Goal: Communication & Community: Answer question/provide support

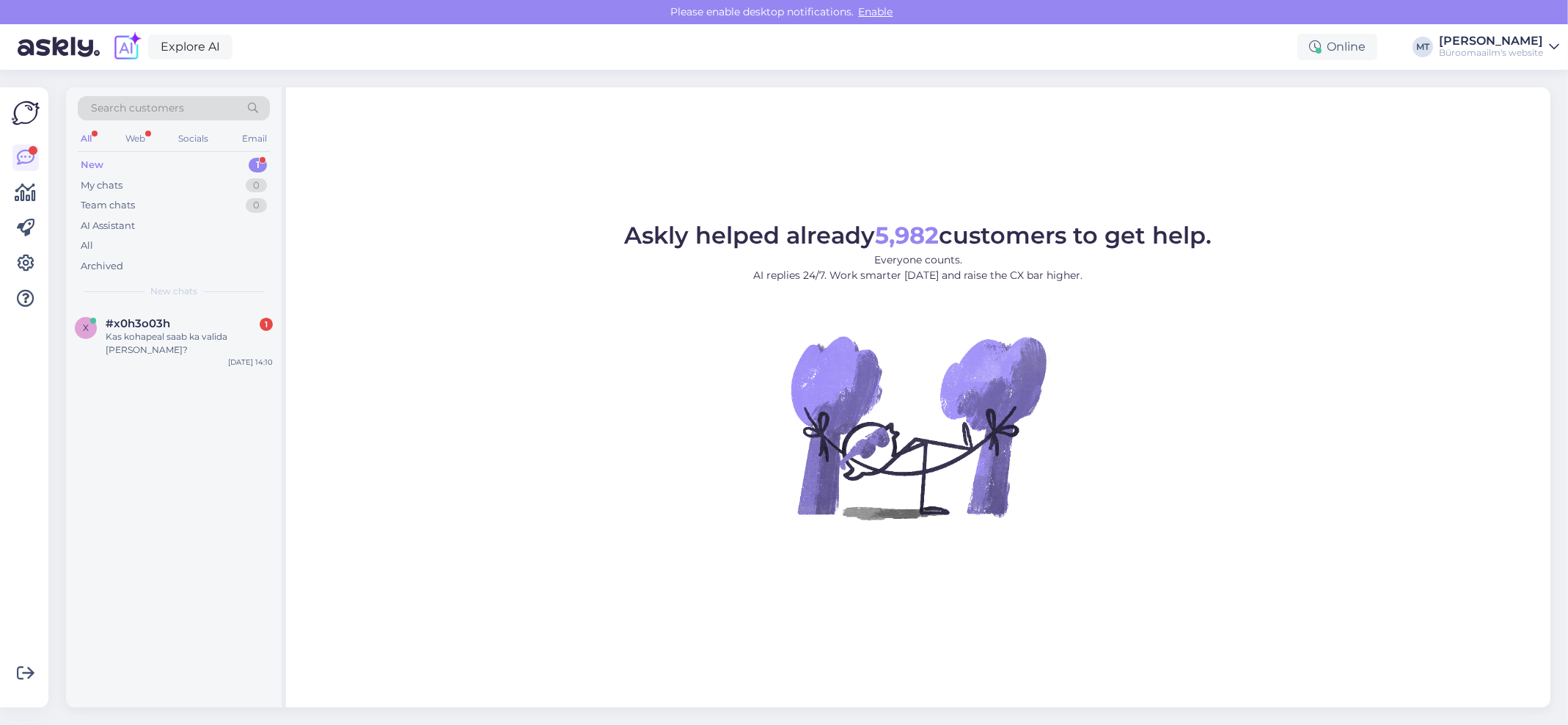
click at [98, 160] on div "New" at bounding box center [92, 166] width 23 height 15
click at [131, 328] on span "#x0h3o03h" at bounding box center [137, 324] width 64 height 13
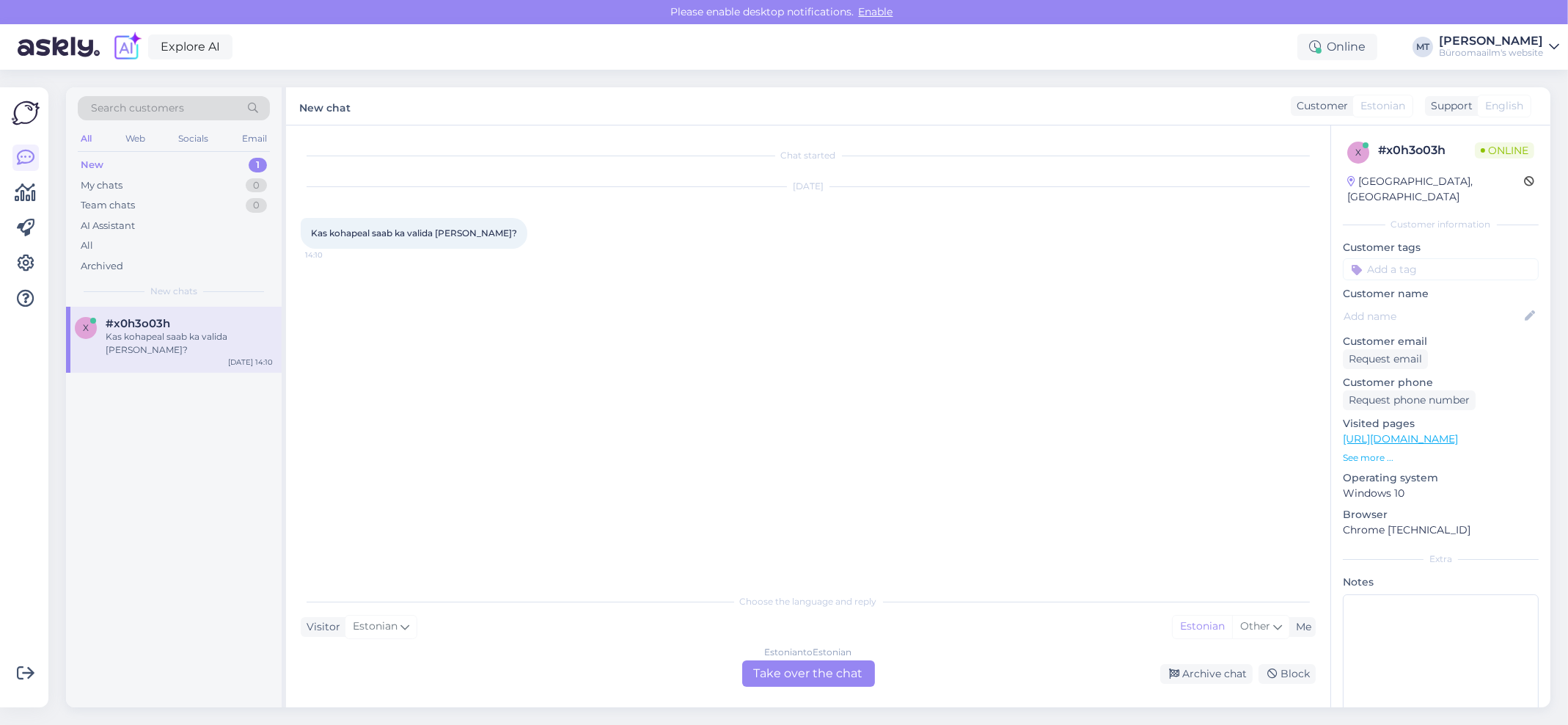
click at [795, 673] on div "Estonian to Estonian Take over the chat" at bounding box center [809, 674] width 133 height 27
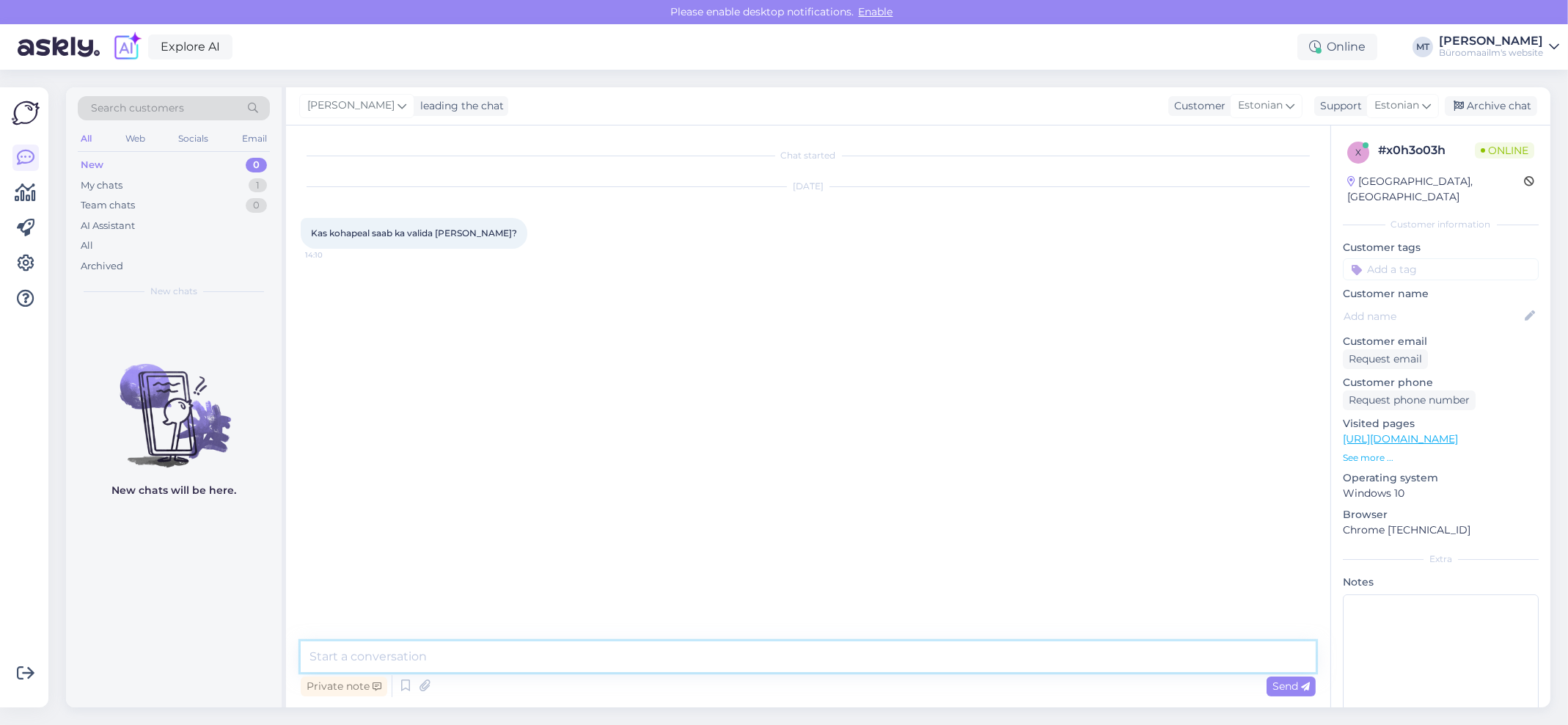
click at [428, 660] on textarea at bounding box center [808, 657] width 1015 height 31
type textarea "Tere. Ikka saab kaupluses kohapel valida ja osta."
click at [1290, 684] on span "Send" at bounding box center [1291, 687] width 38 height 13
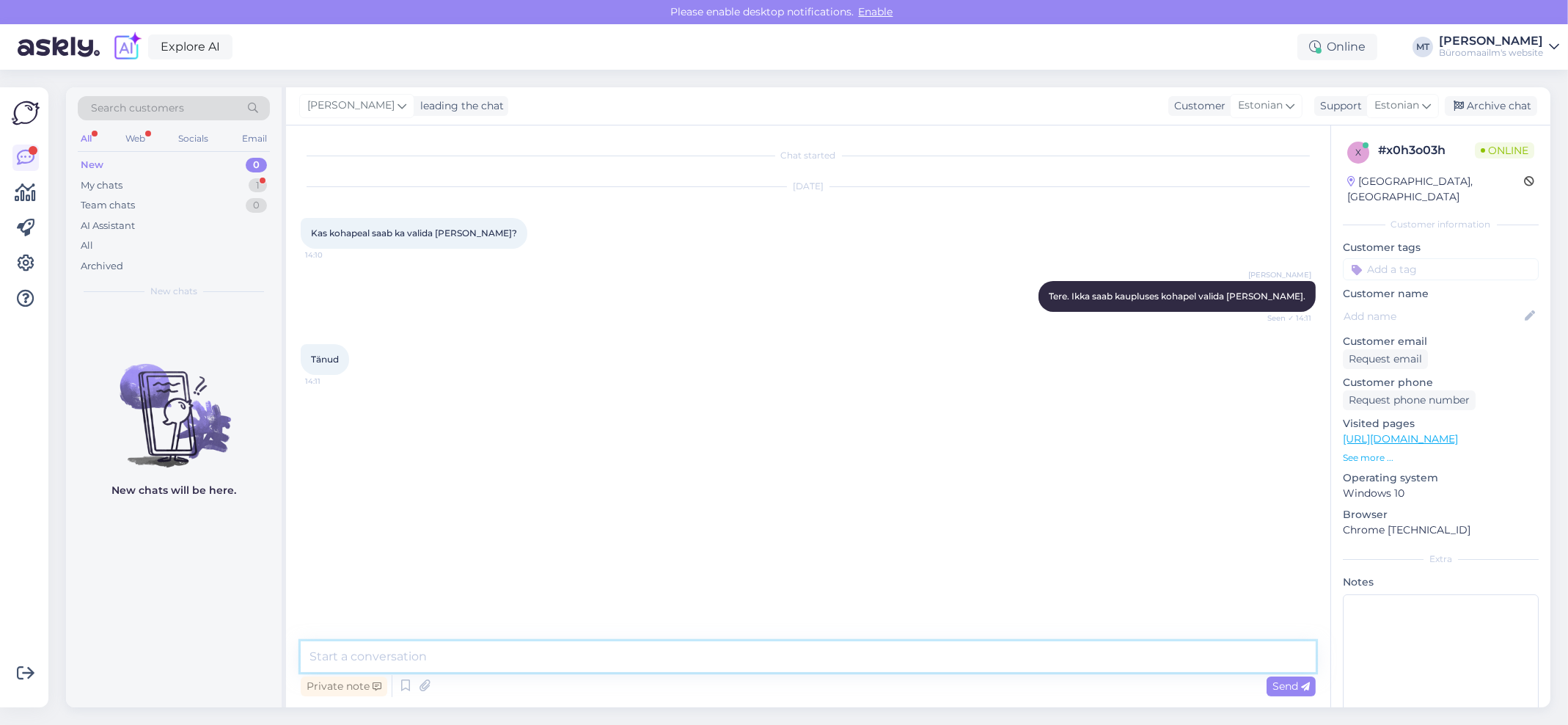
click at [362, 649] on textarea at bounding box center [808, 657] width 1015 height 31
type textarea "Aitäh."
click at [1499, 97] on div "Archive chat" at bounding box center [1490, 106] width 92 height 20
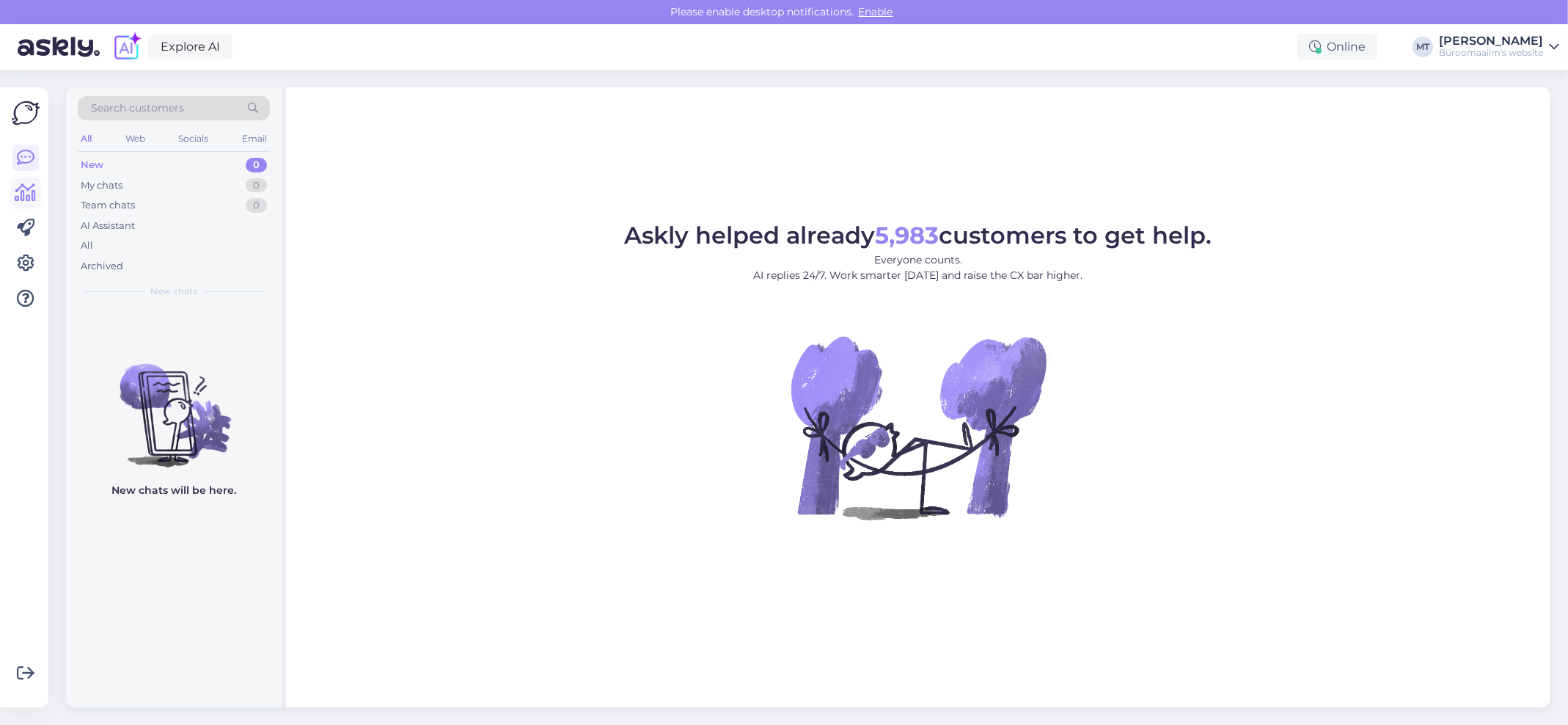
click at [30, 190] on icon at bounding box center [26, 193] width 21 height 18
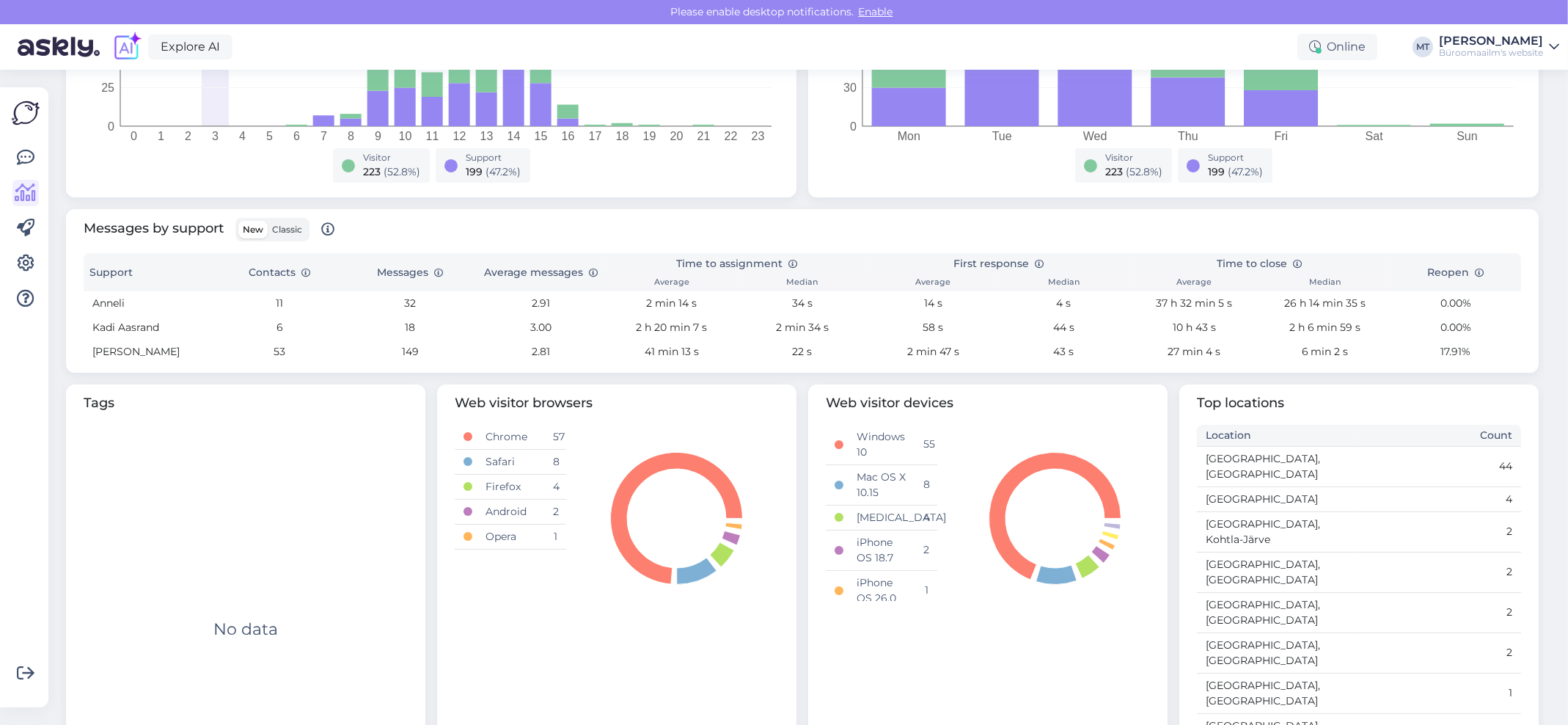
scroll to position [412, 0]
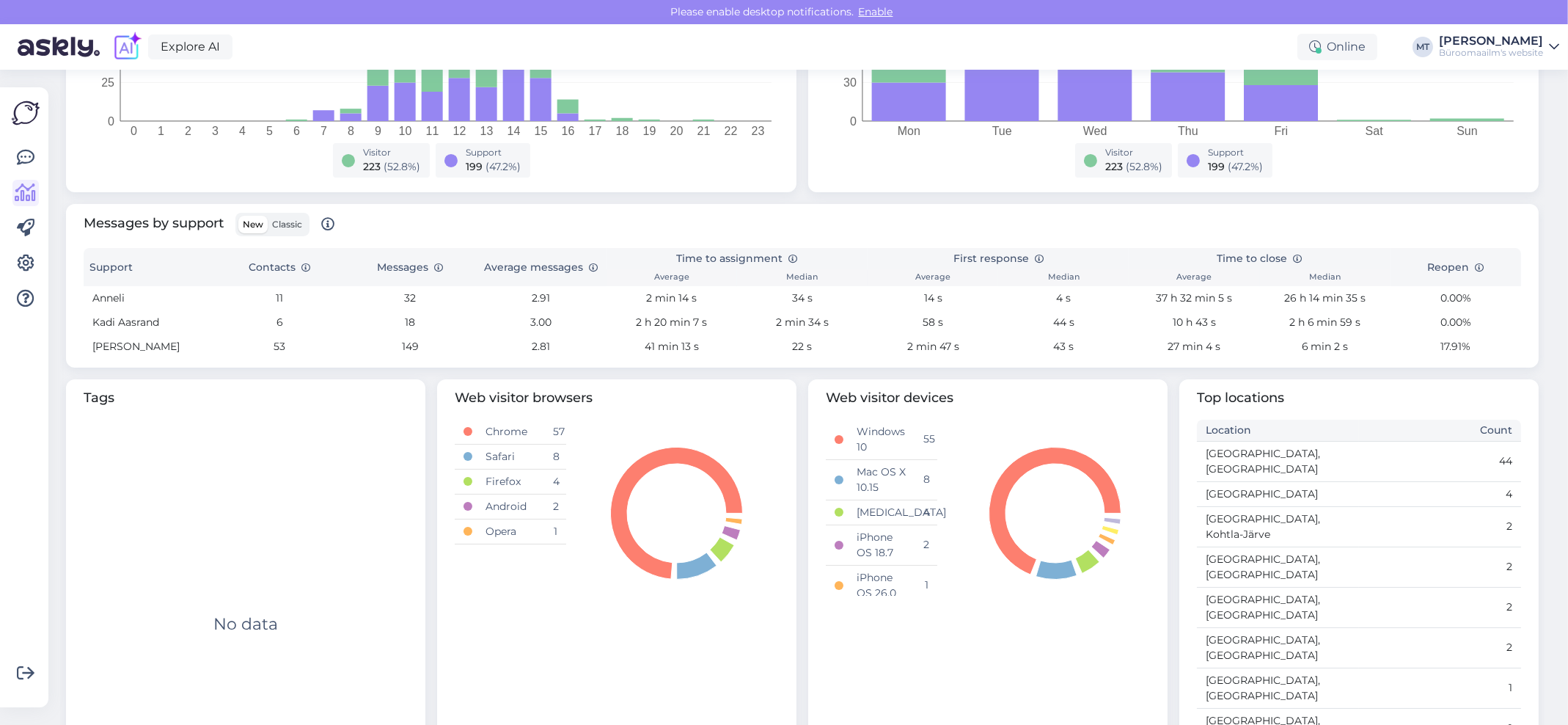
click at [290, 227] on span "Classic" at bounding box center [287, 224] width 30 height 11
click at [267, 216] on input "Classic" at bounding box center [267, 216] width 0 height 0
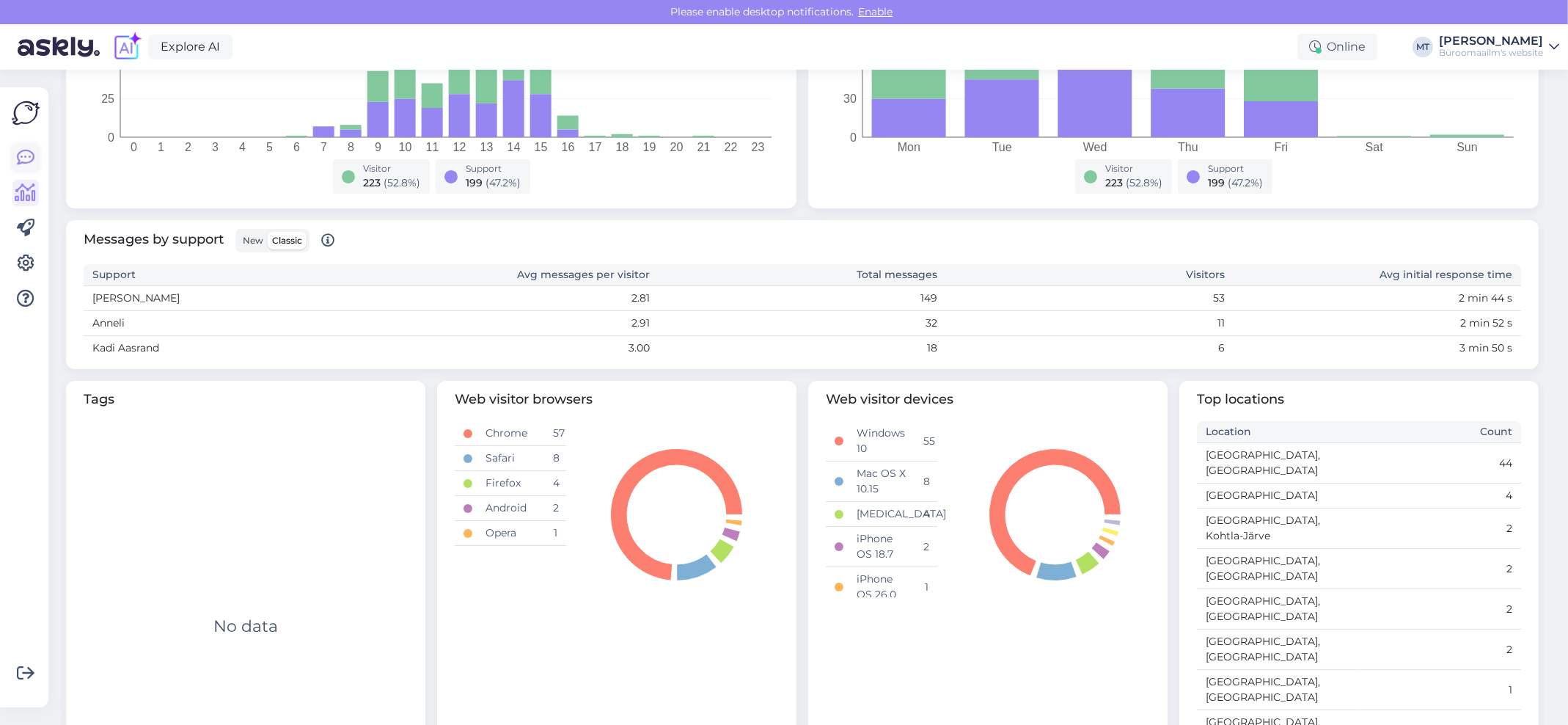
click at [19, 160] on icon at bounding box center [26, 158] width 18 height 18
